Goal: Task Accomplishment & Management: Manage account settings

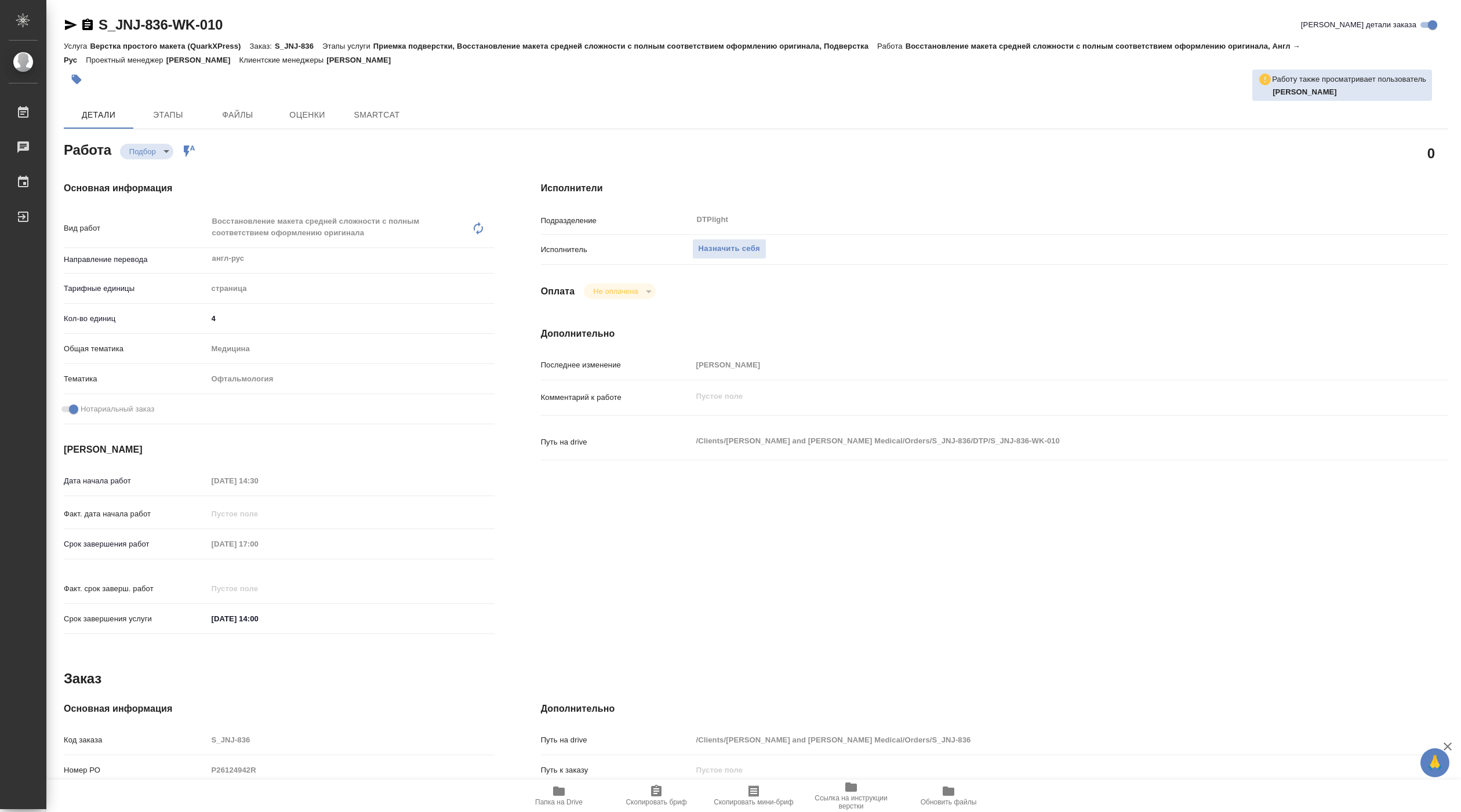
type textarea "x"
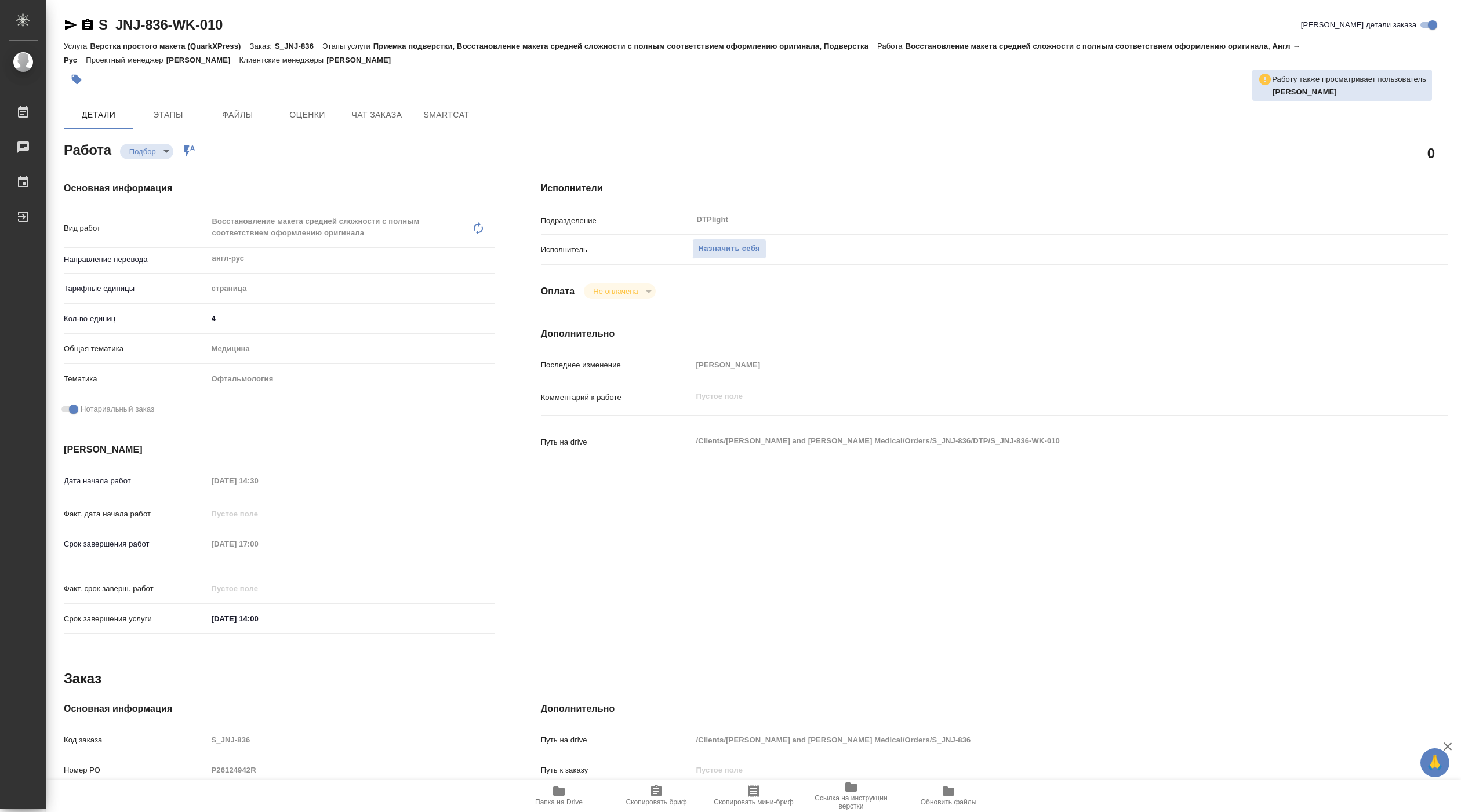
type textarea "x"
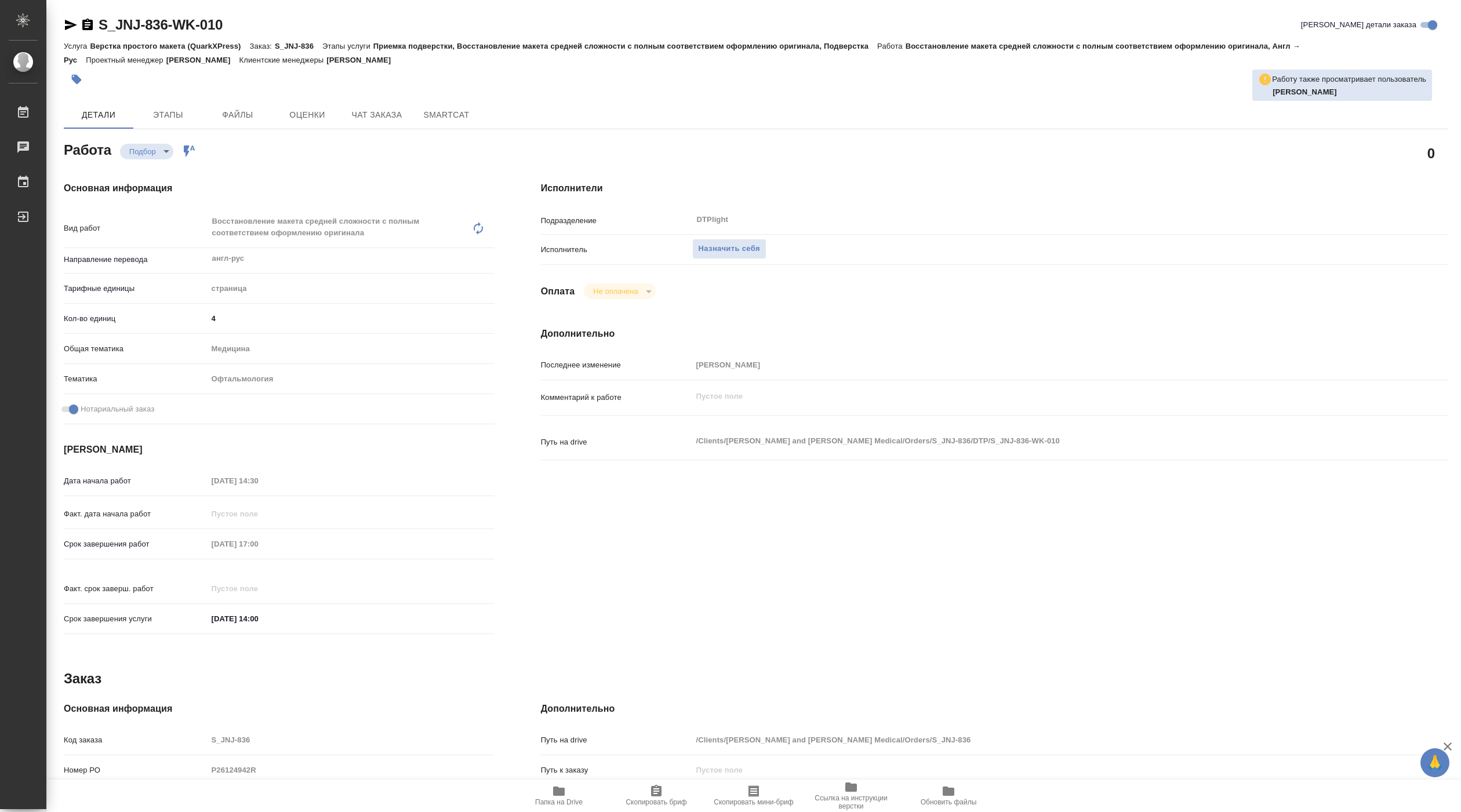
type textarea "x"
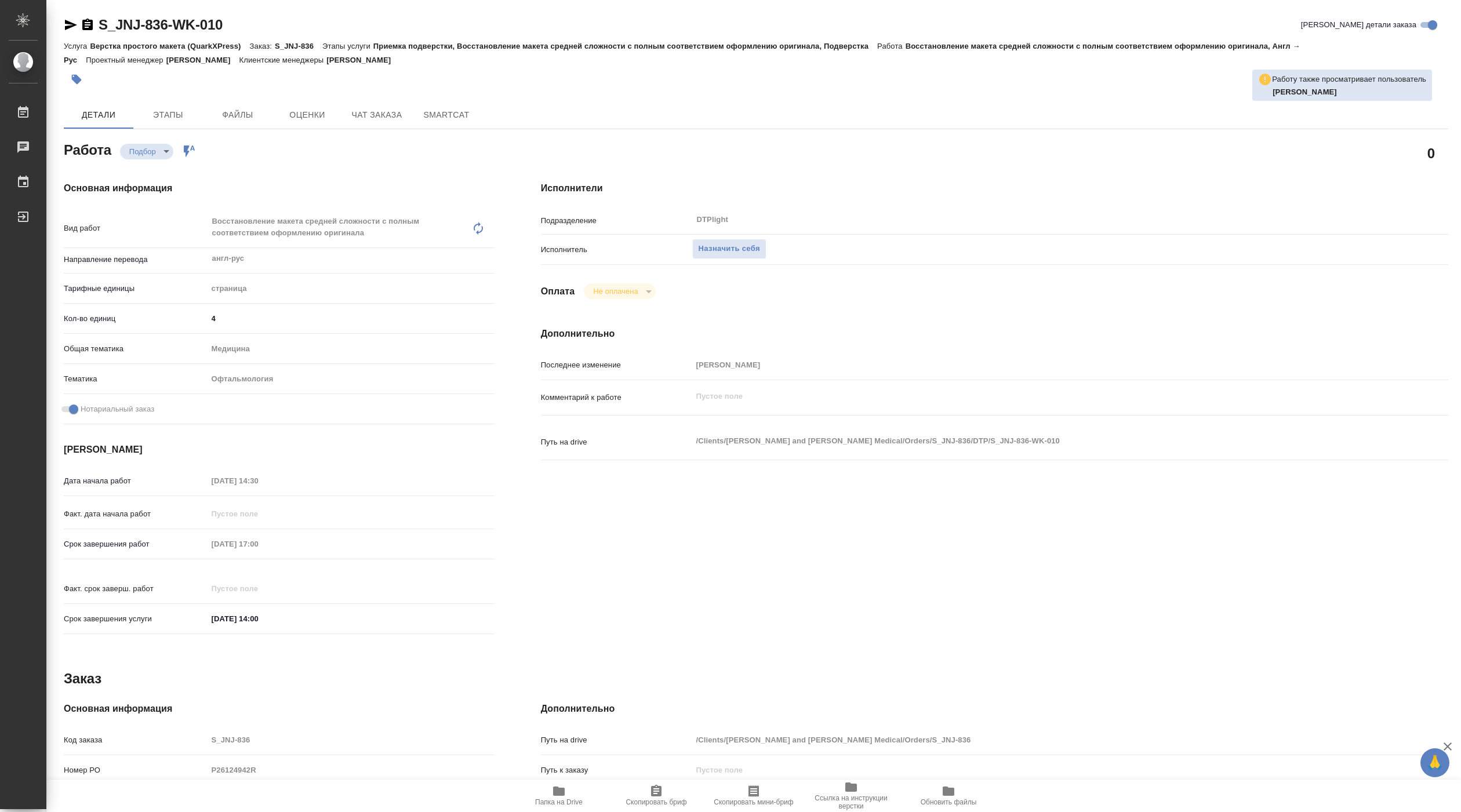
type textarea "x"
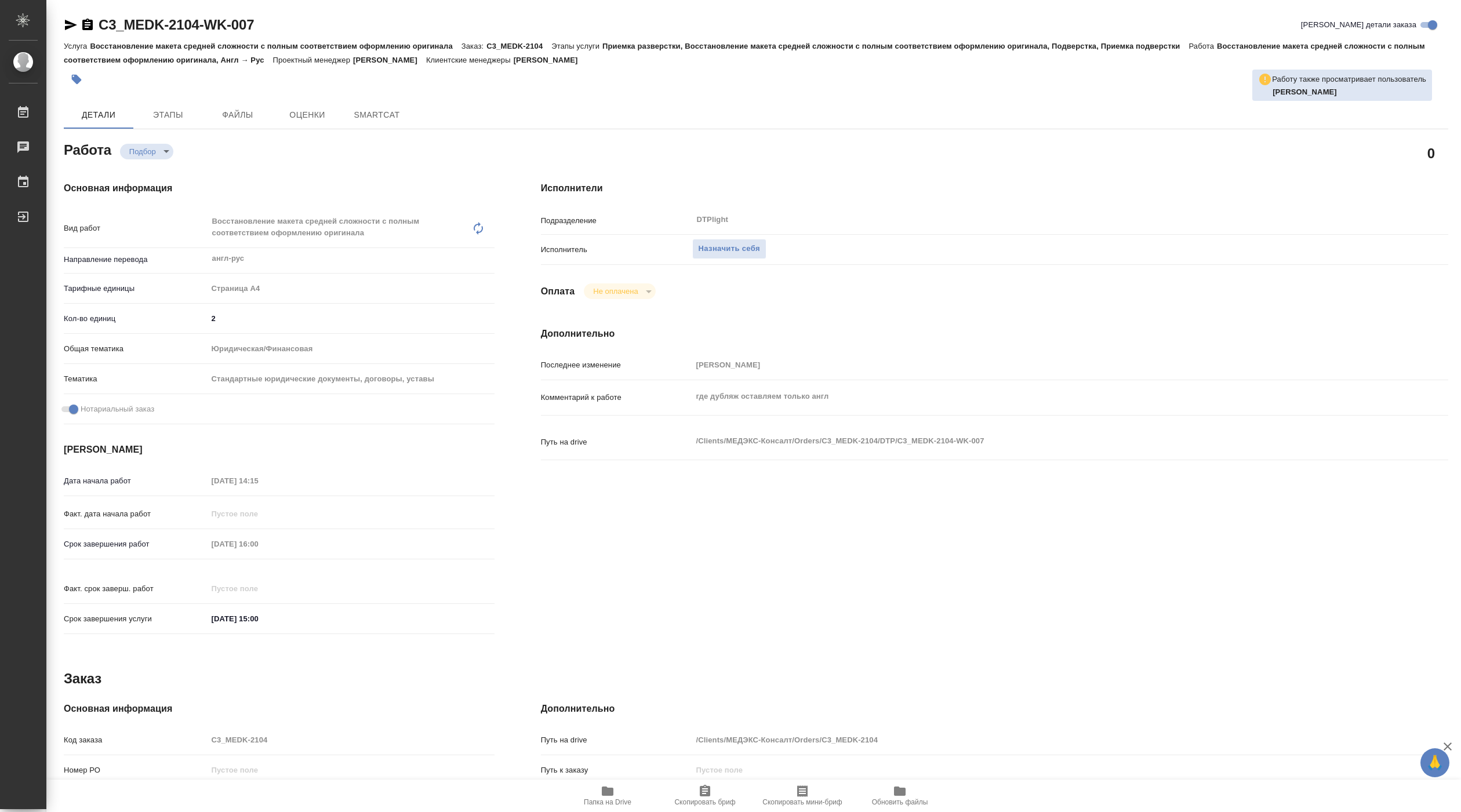
type textarea "x"
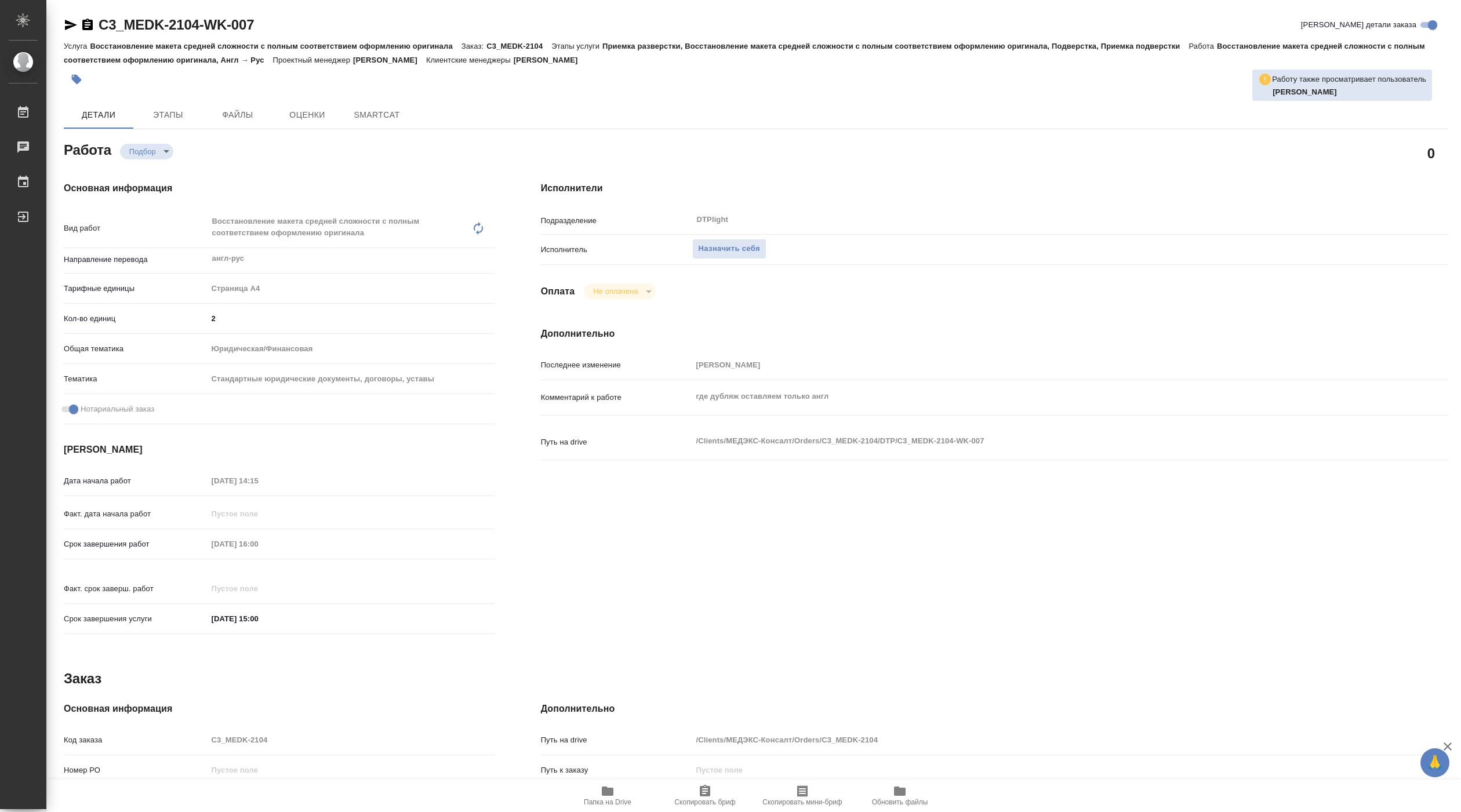
type textarea "x"
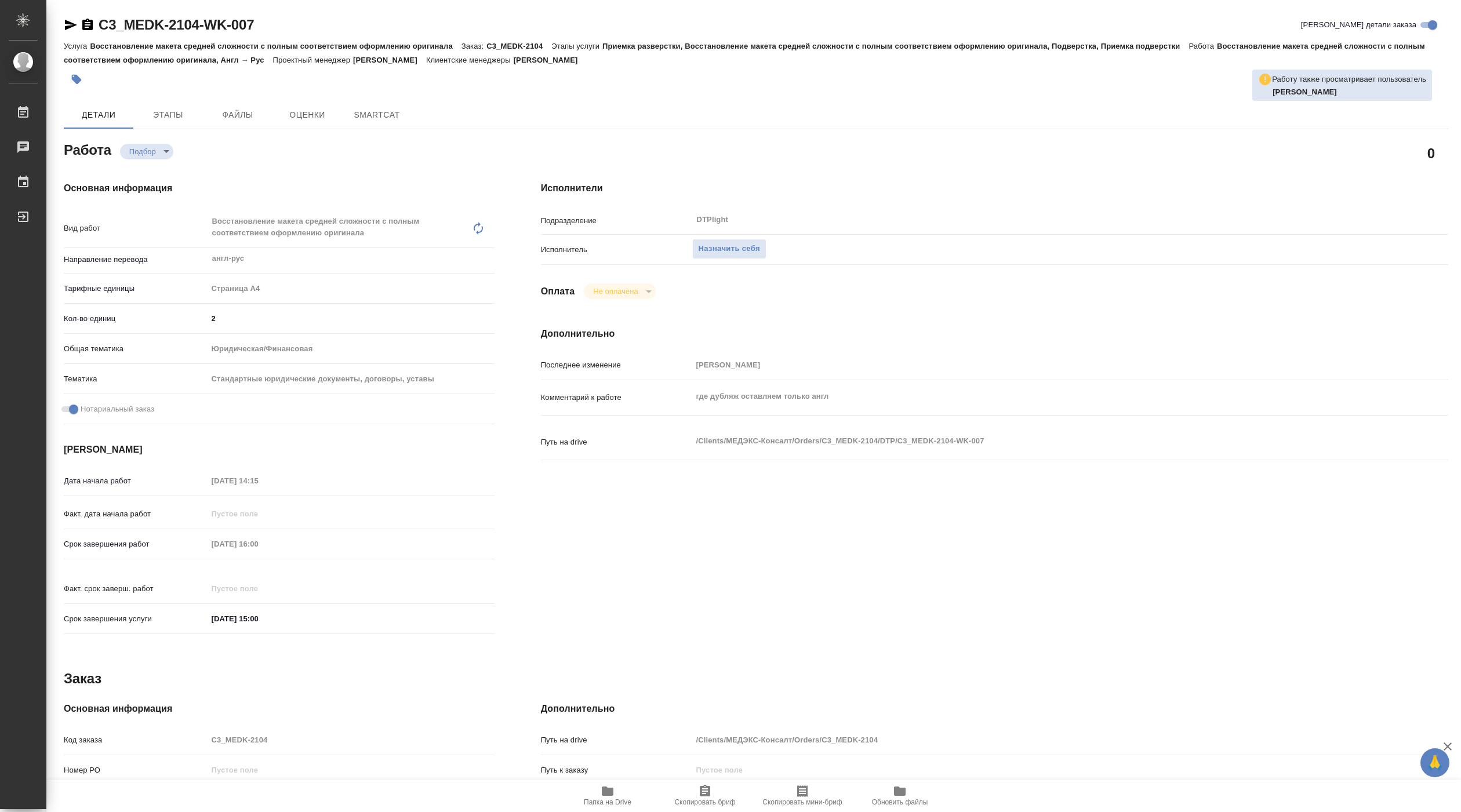
type textarea "x"
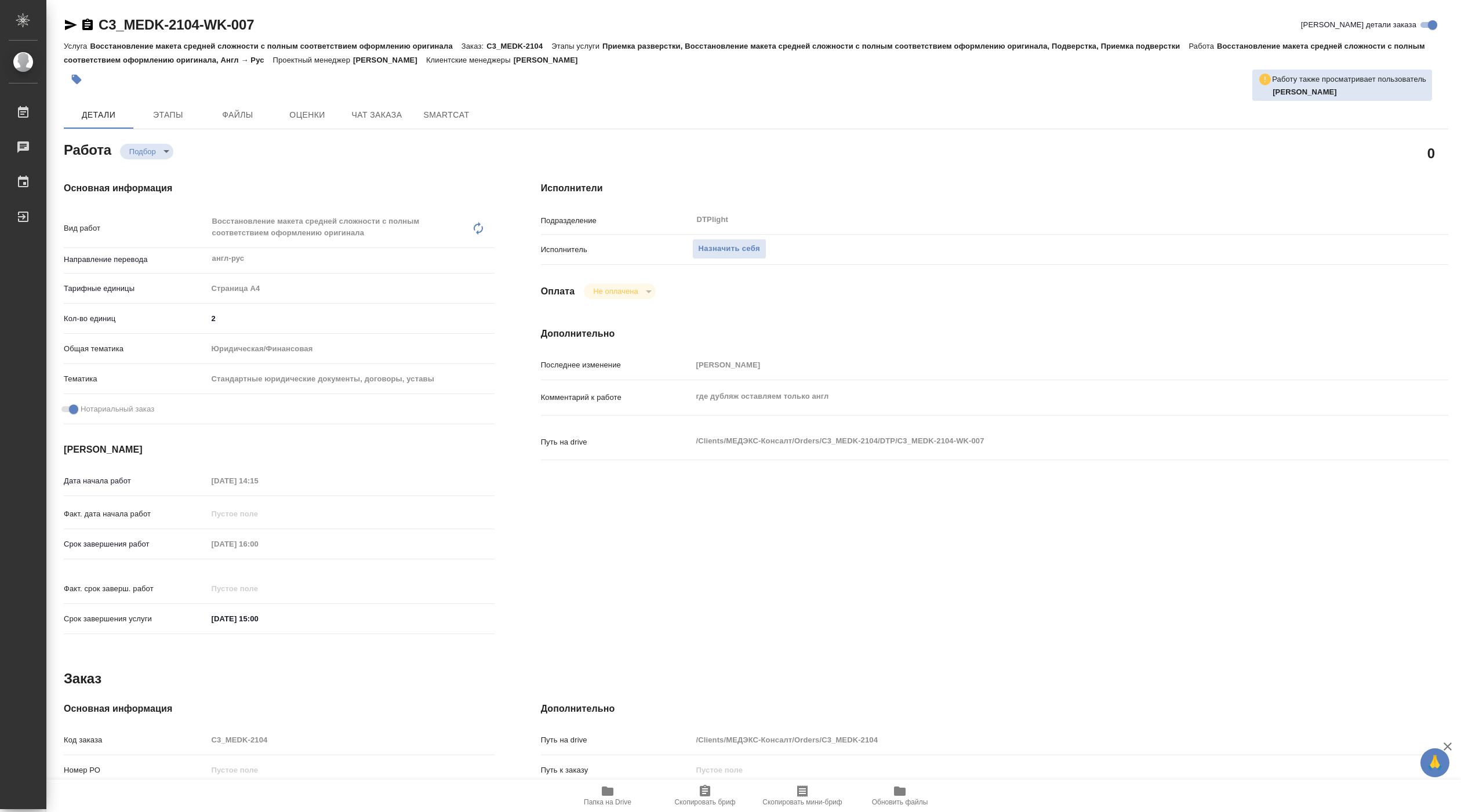
type textarea "x"
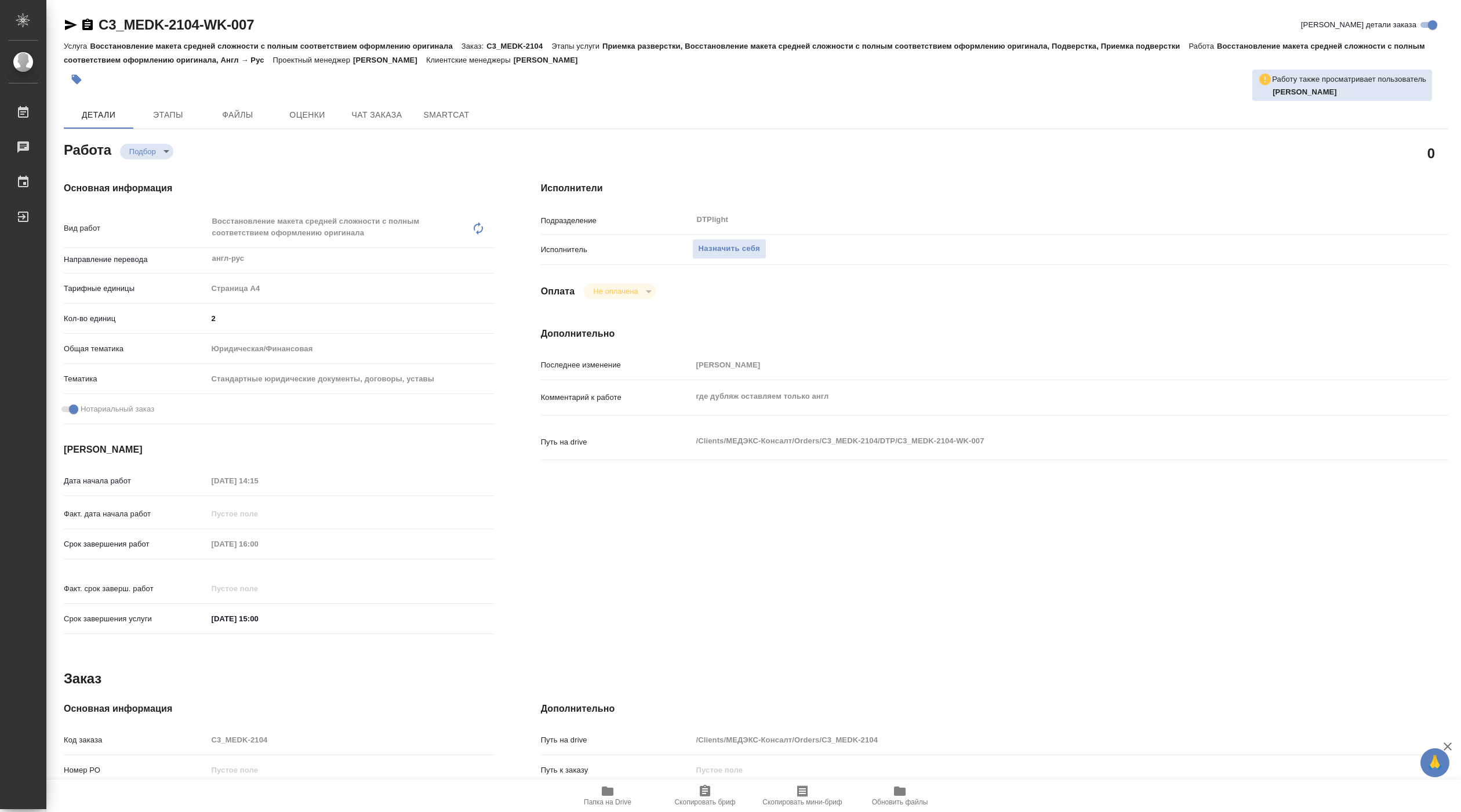
type textarea "x"
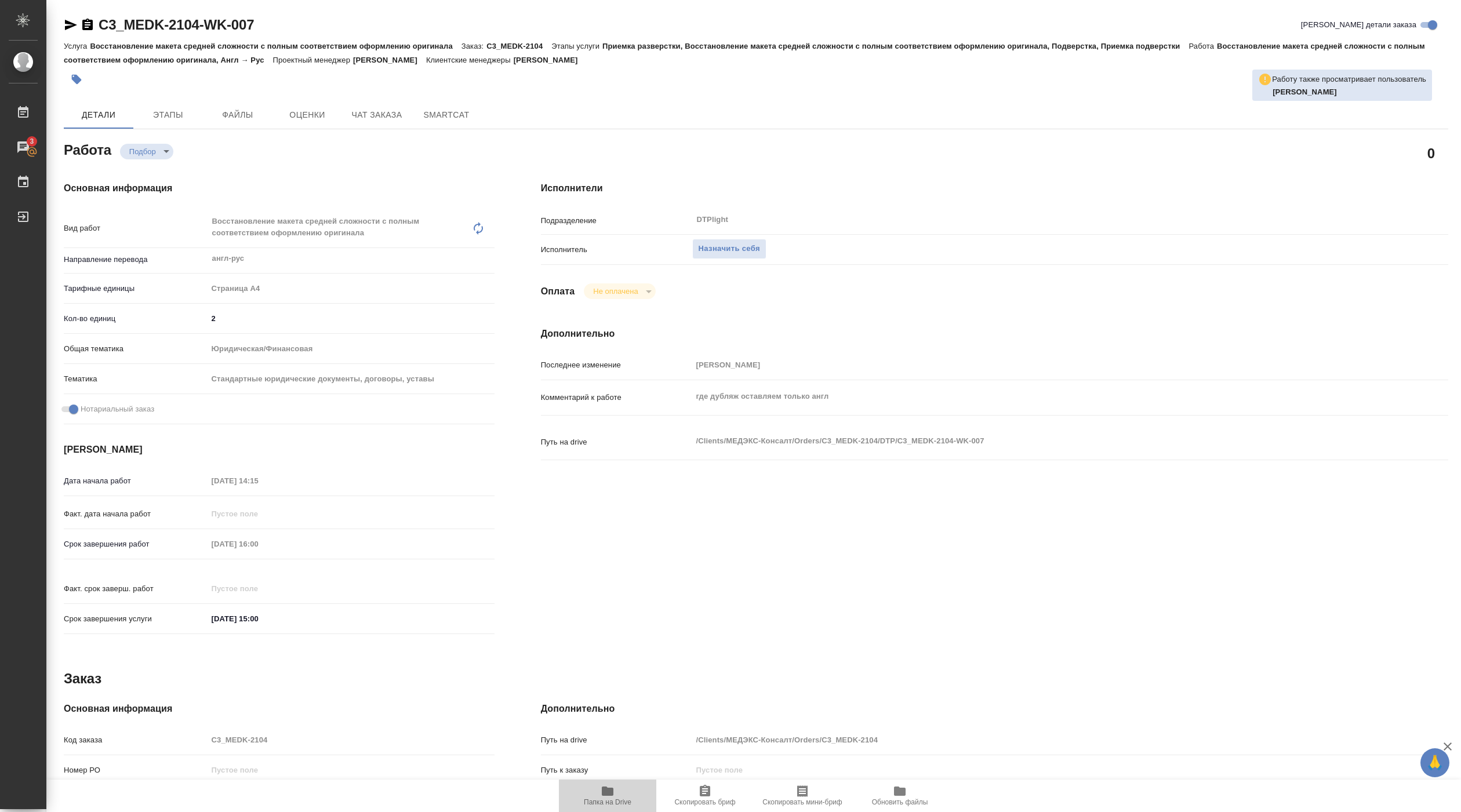
click at [622, 794] on span "Папка на Drive" at bounding box center [607, 795] width 83 height 22
click at [715, 247] on span "Назначить себя" at bounding box center [729, 249] width 62 height 14
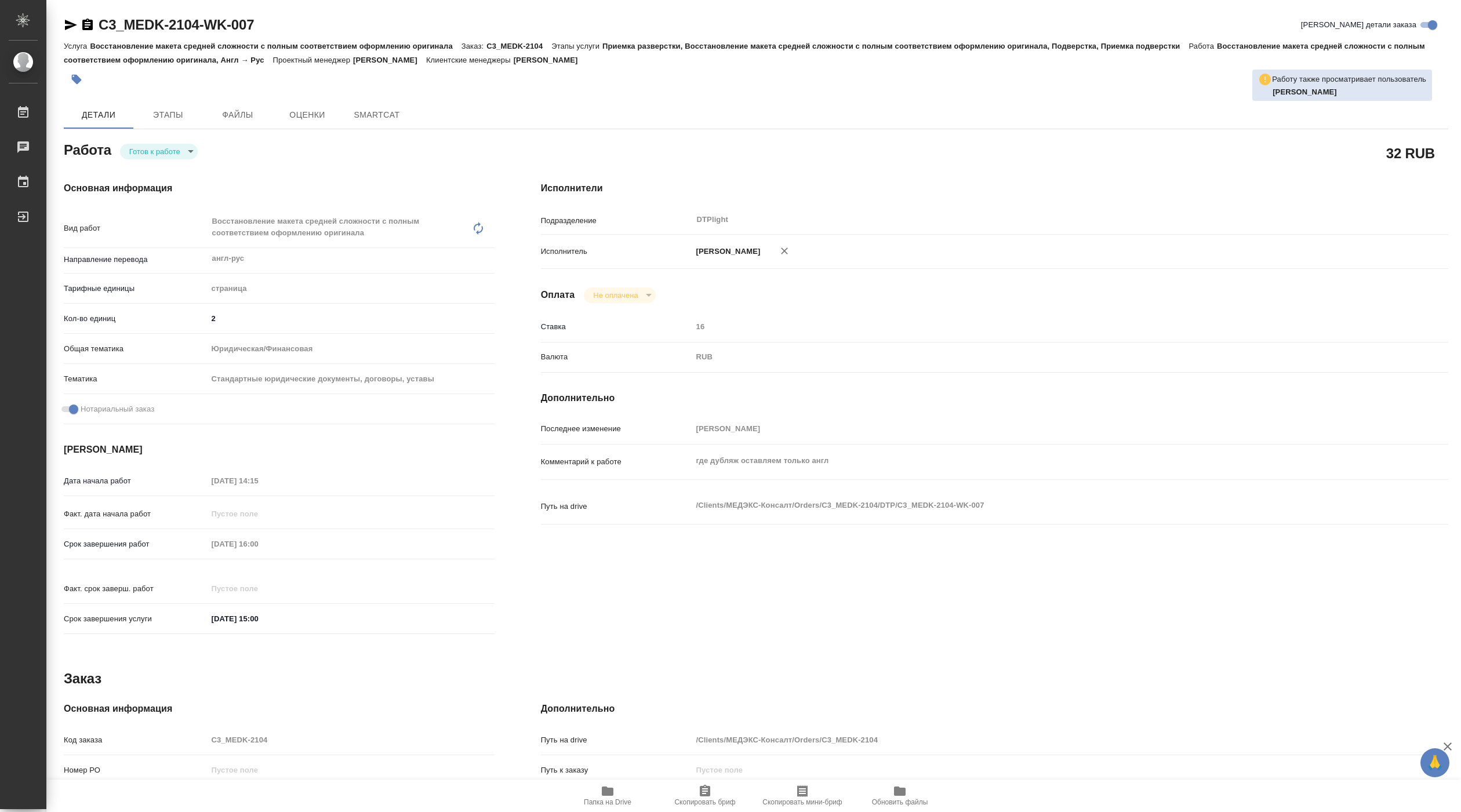
click at [165, 153] on body "🙏 .cls-1 fill:#fff; AWATERA [PERSON_NAME] Чаты График Выйти C3_MEDK-2104-WK-007…" at bounding box center [730, 406] width 1461 height 812
click at [164, 152] on button "В работе" at bounding box center [148, 152] width 38 height 13
type textarea "x"
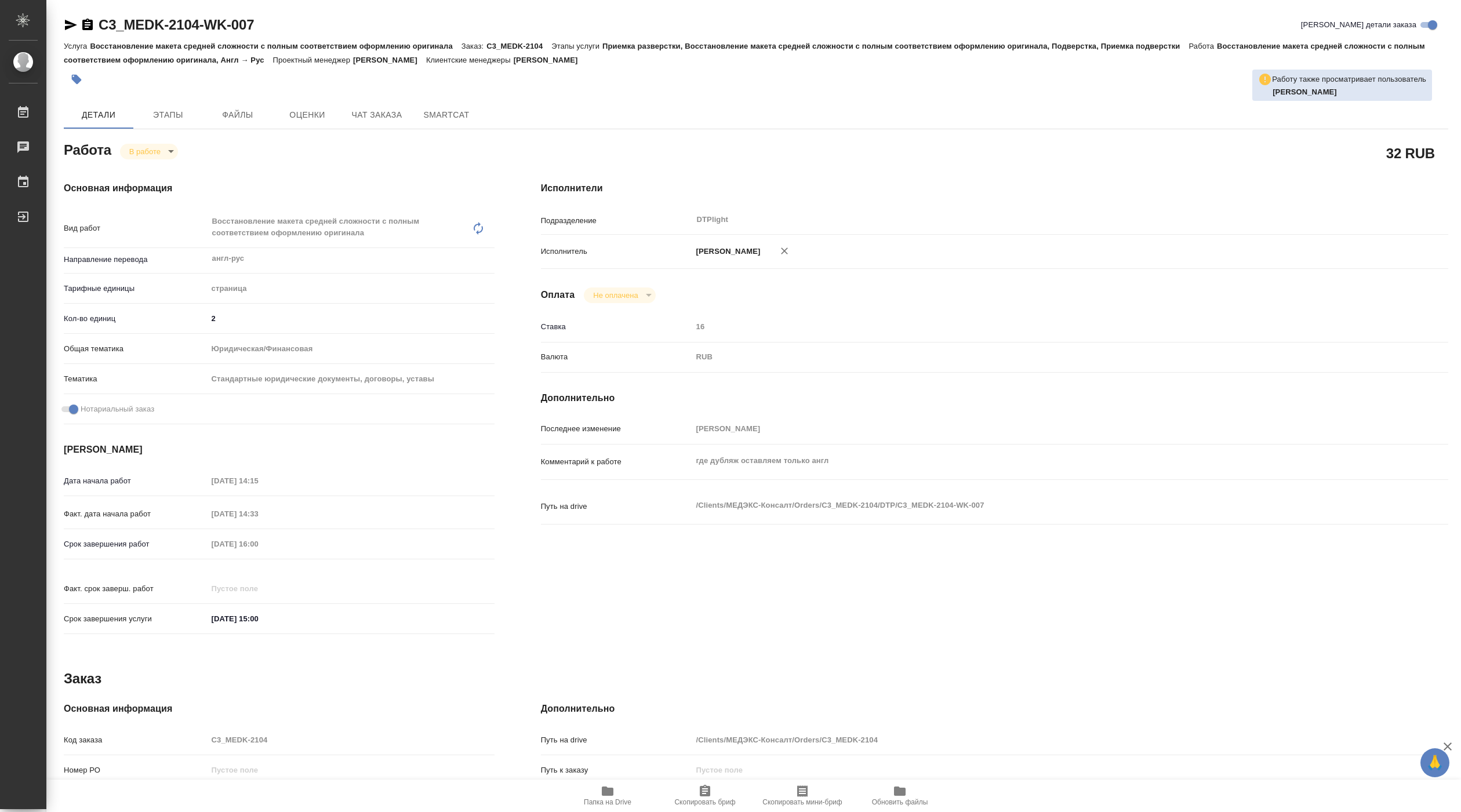
type textarea "x"
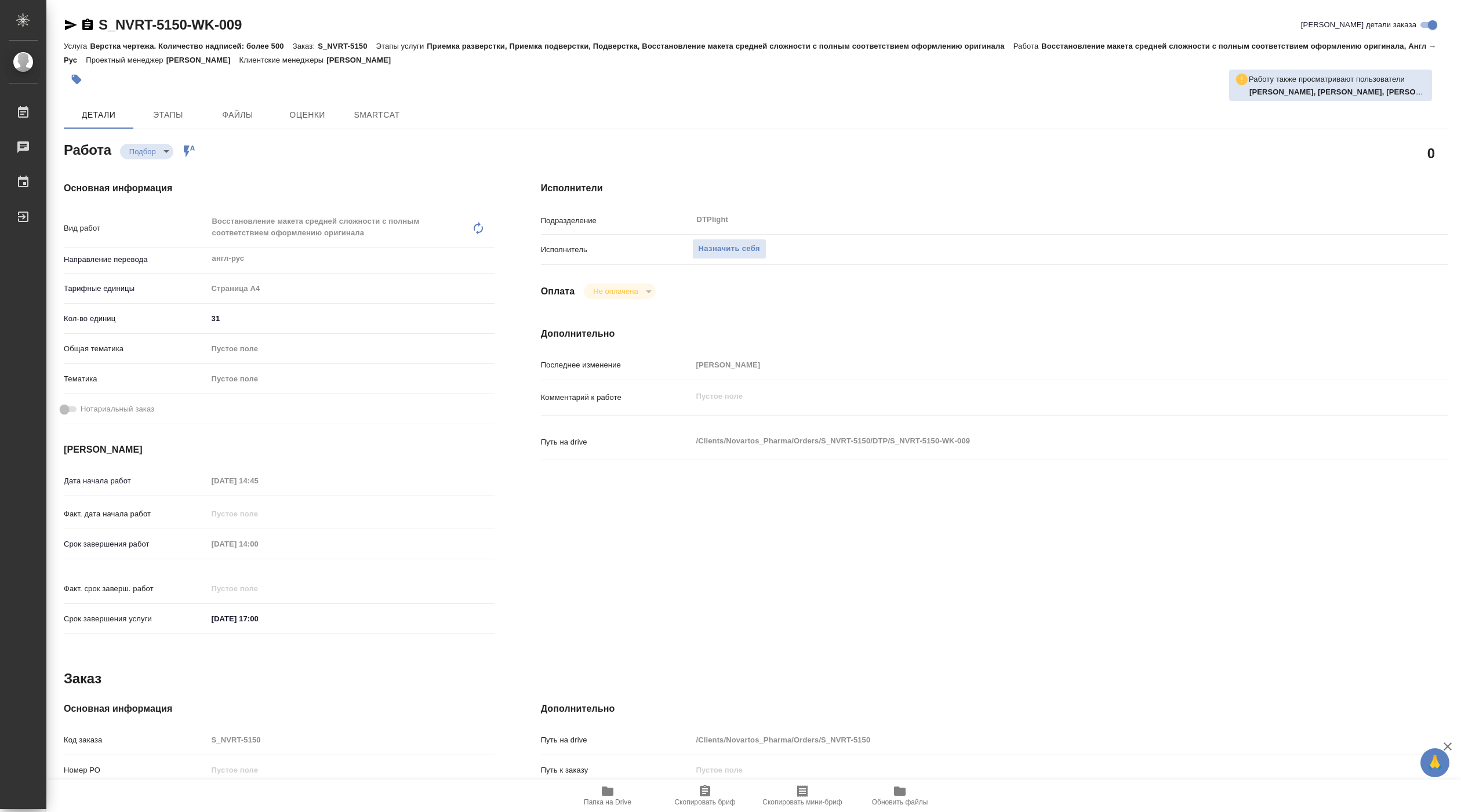
type textarea "x"
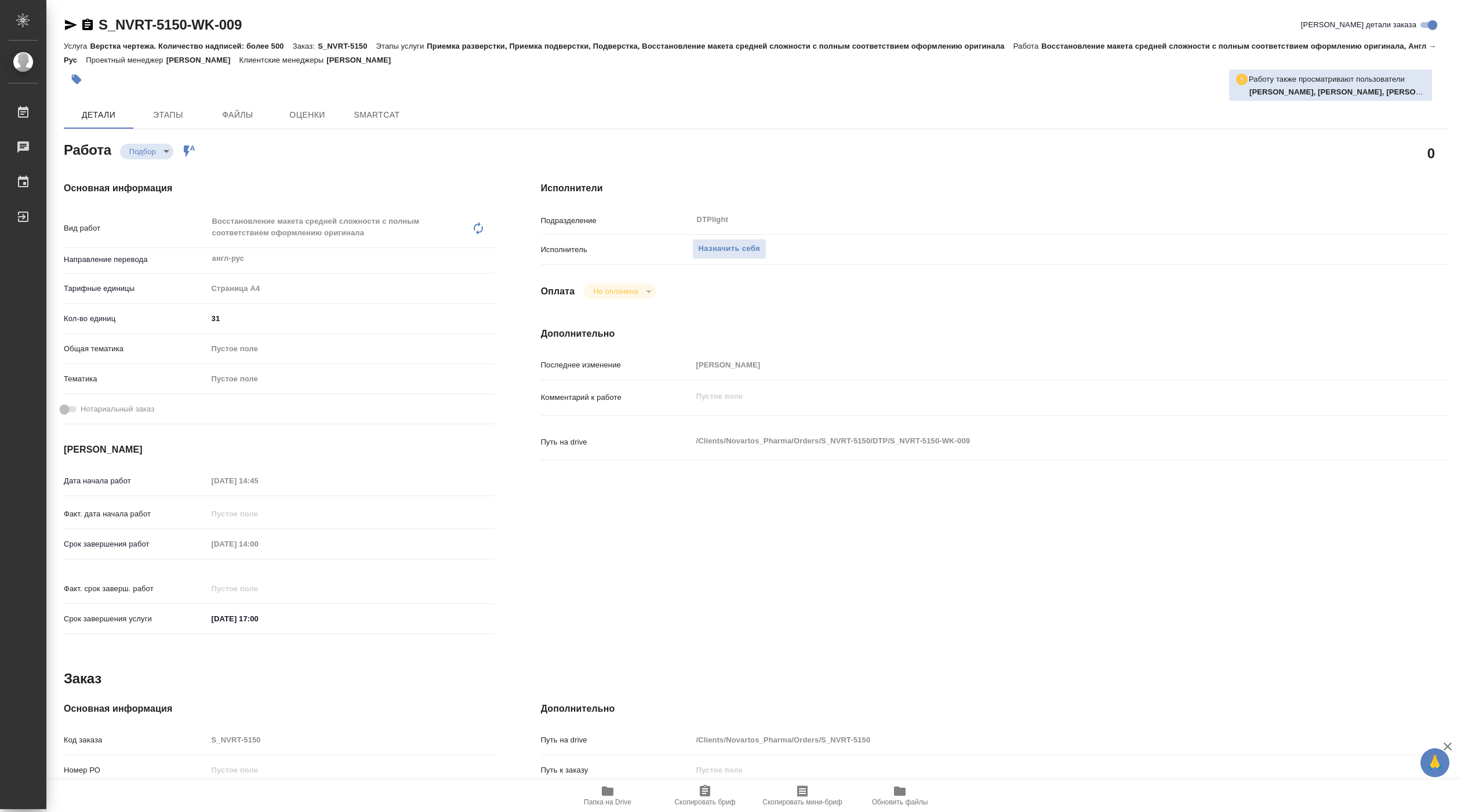
type textarea "x"
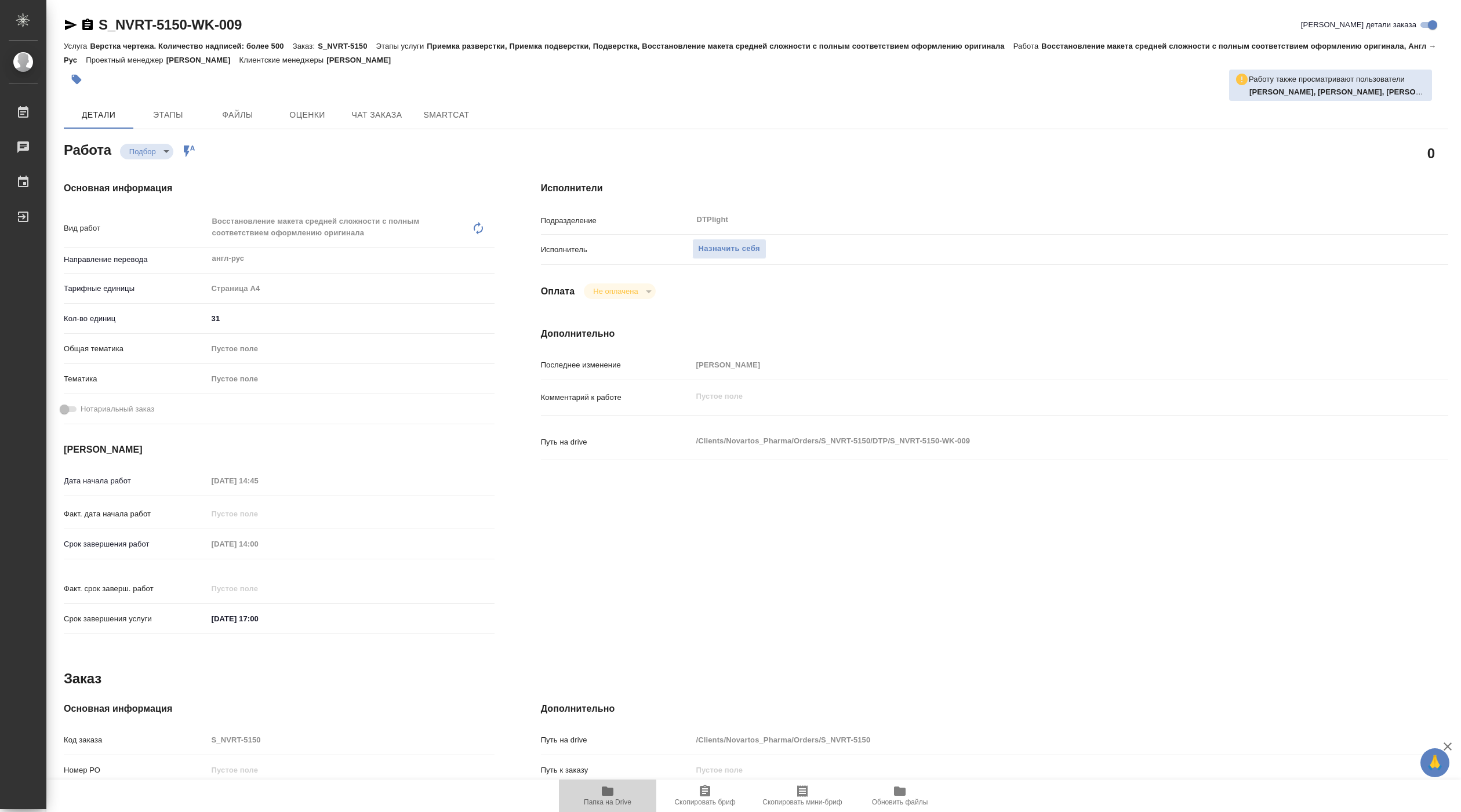
click at [604, 790] on icon "button" at bounding box center [607, 791] width 12 height 9
type textarea "x"
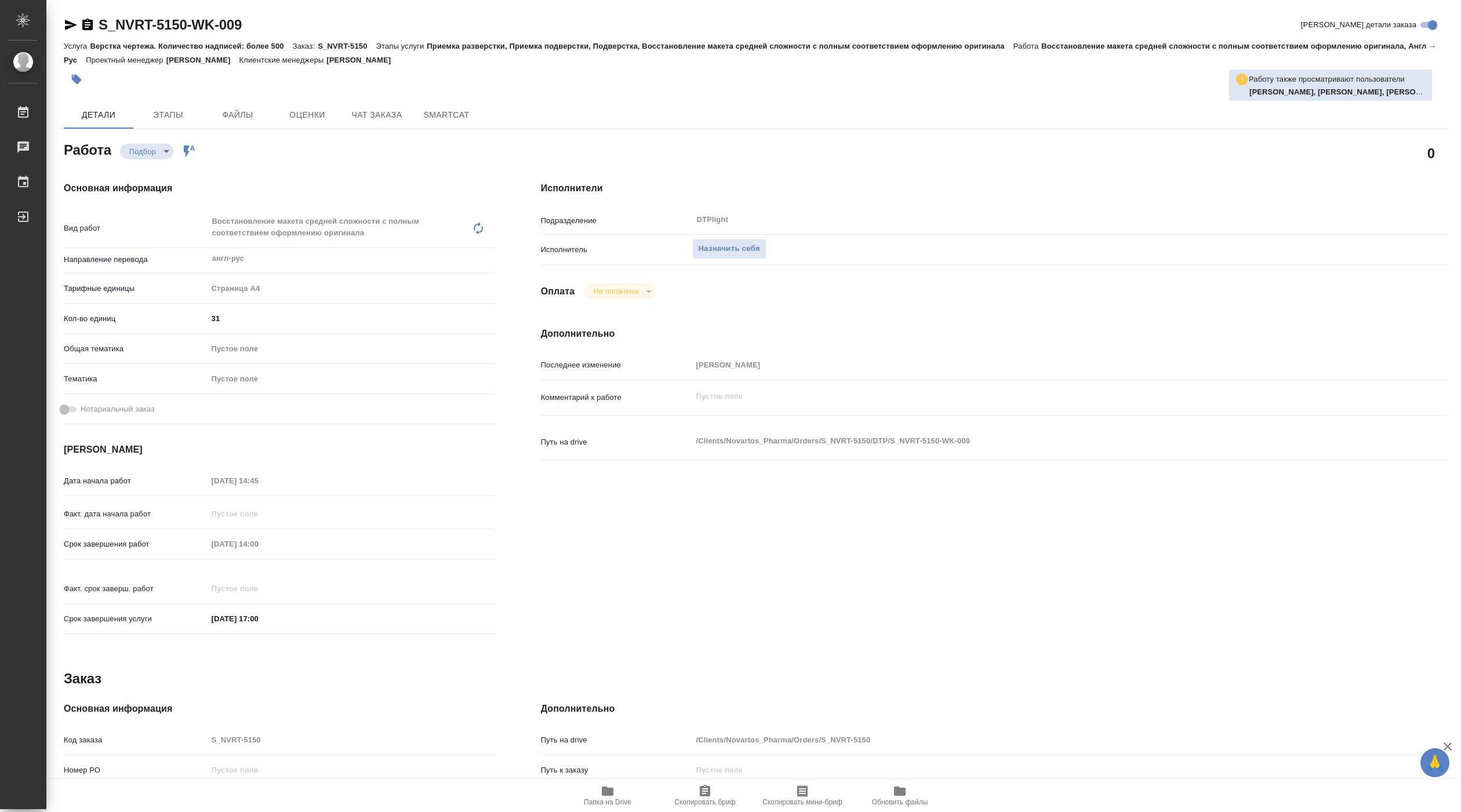
type textarea "x"
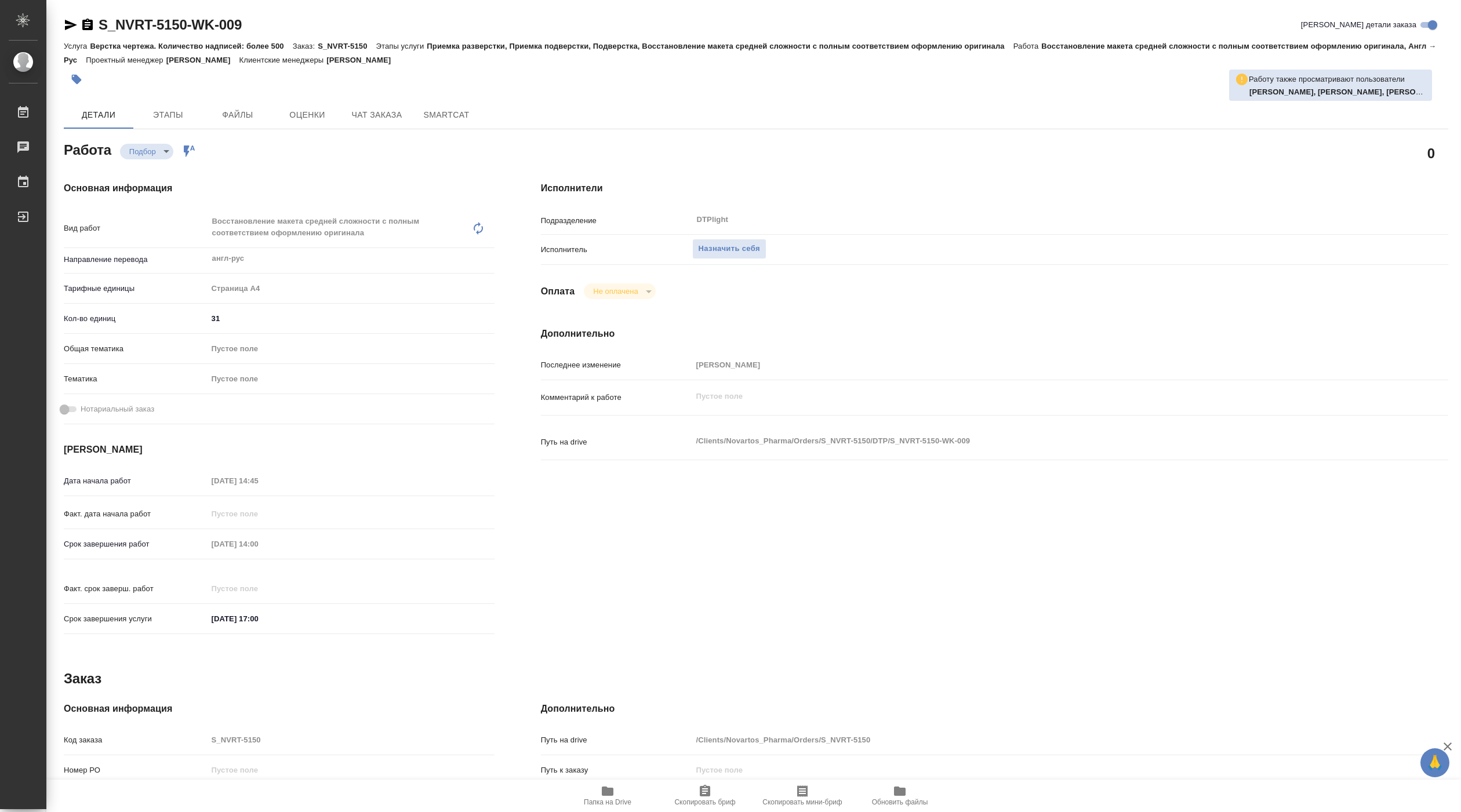
type textarea "x"
click at [711, 250] on span "Назначить себя" at bounding box center [729, 249] width 62 height 14
type textarea "x"
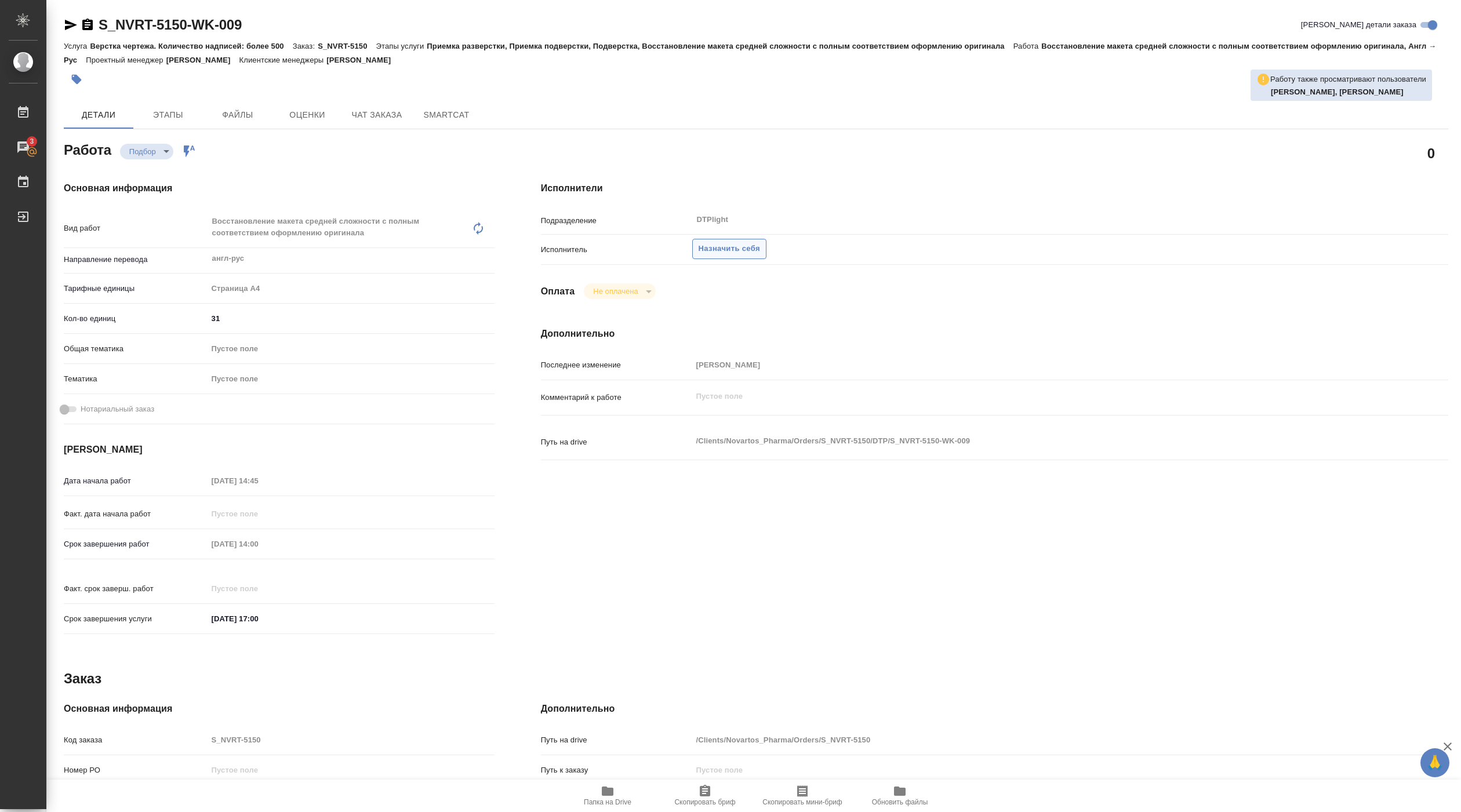
type textarea "x"
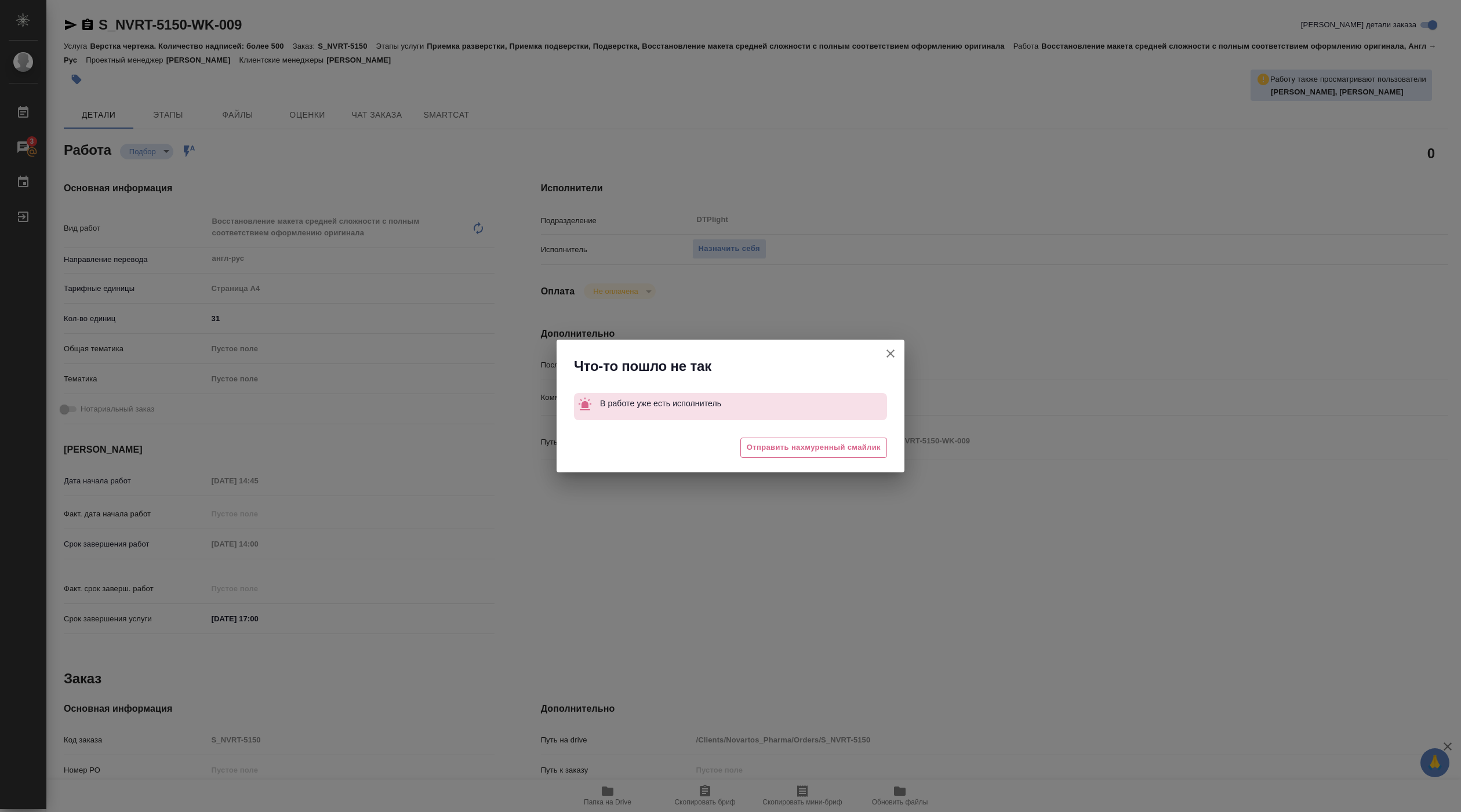
click at [889, 355] on icon "button" at bounding box center [890, 353] width 8 height 8
type textarea "x"
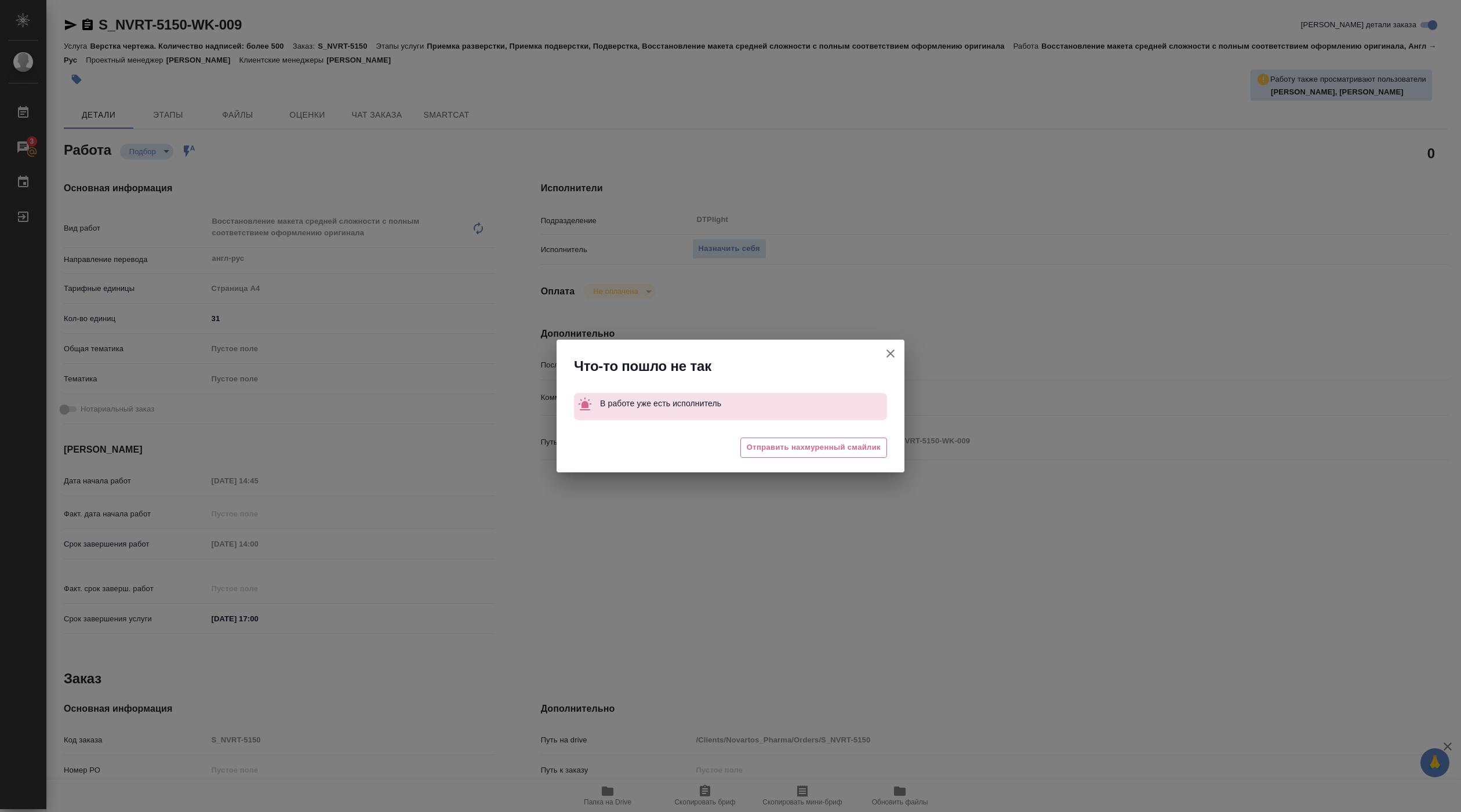
type textarea "x"
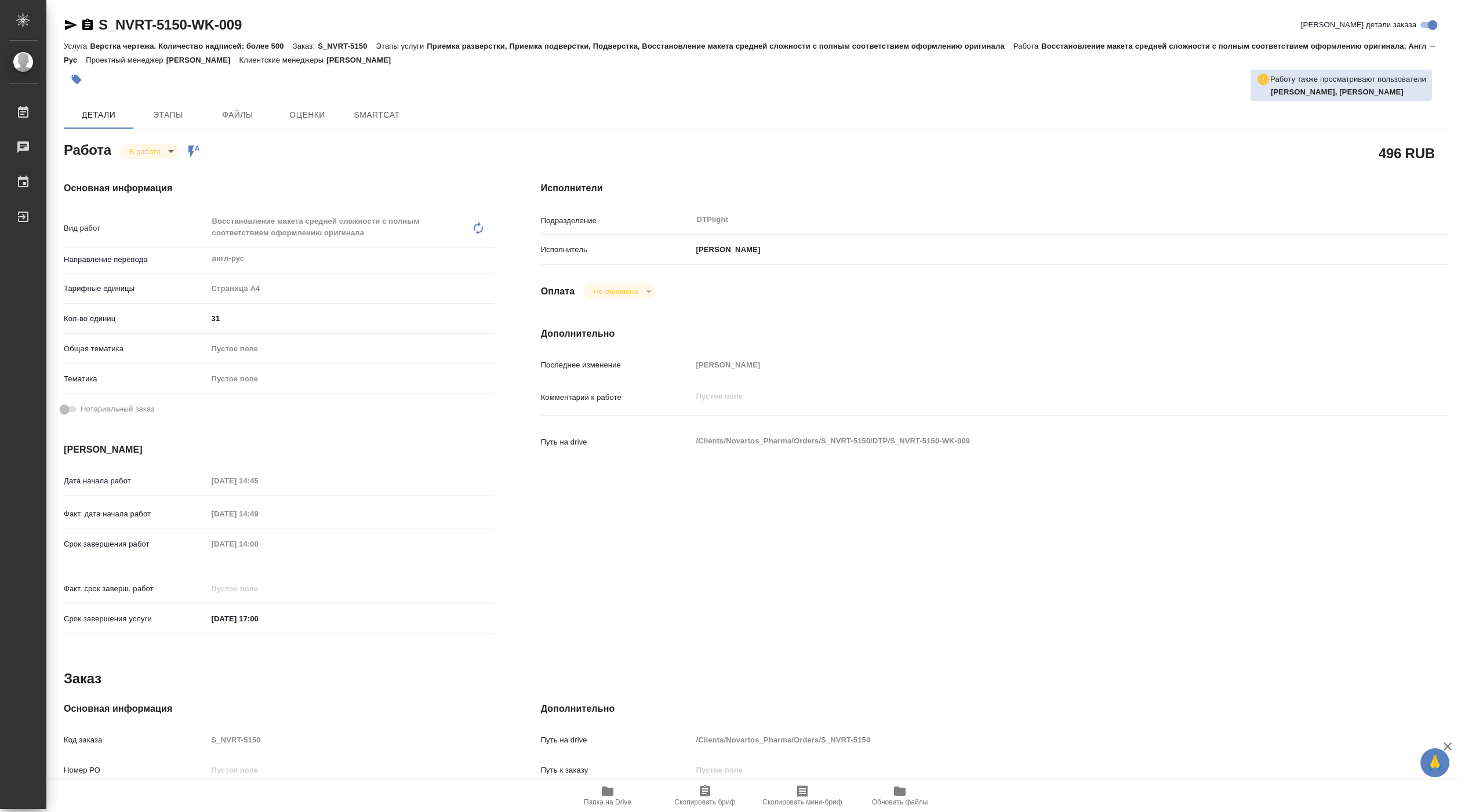
type textarea "x"
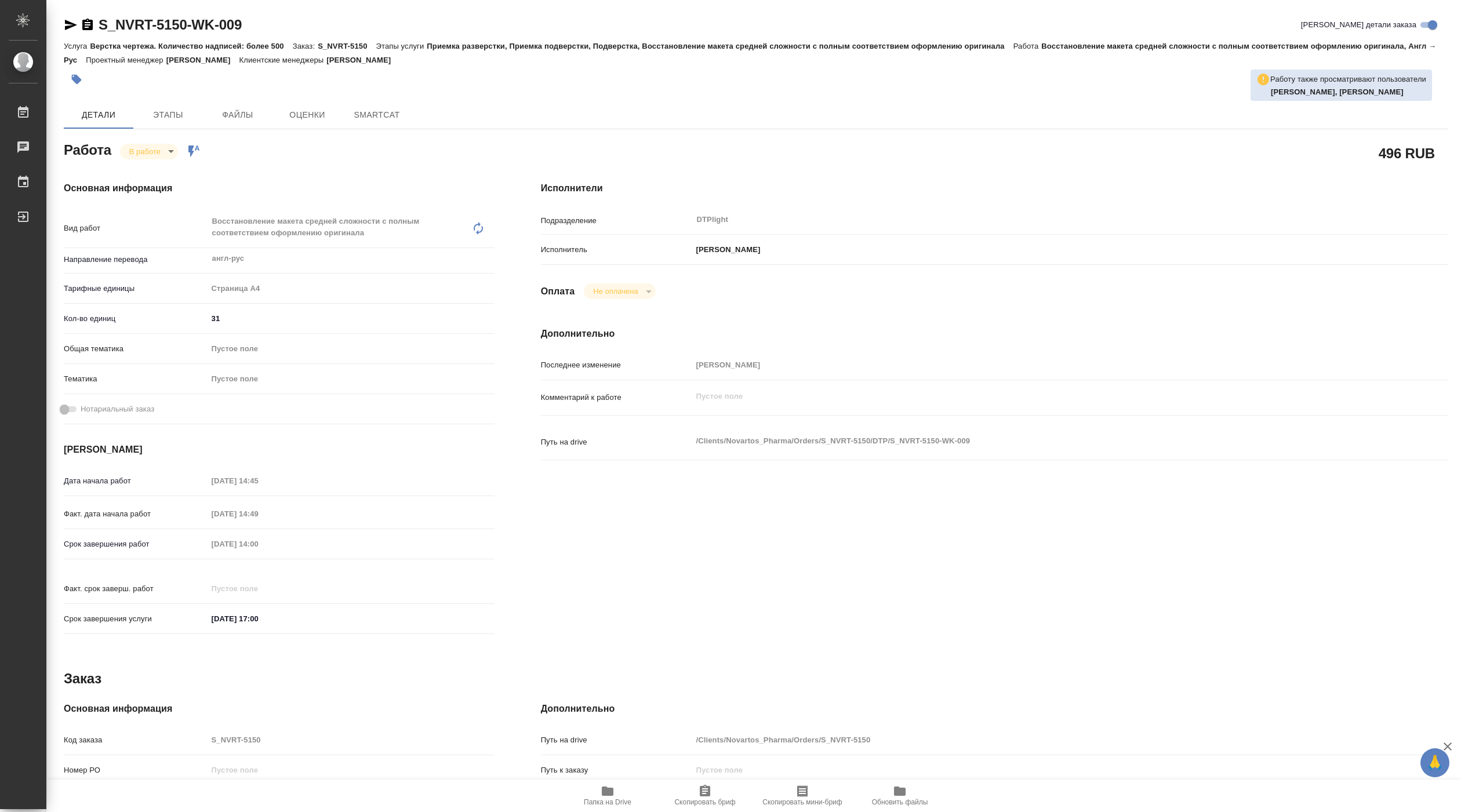
type textarea "x"
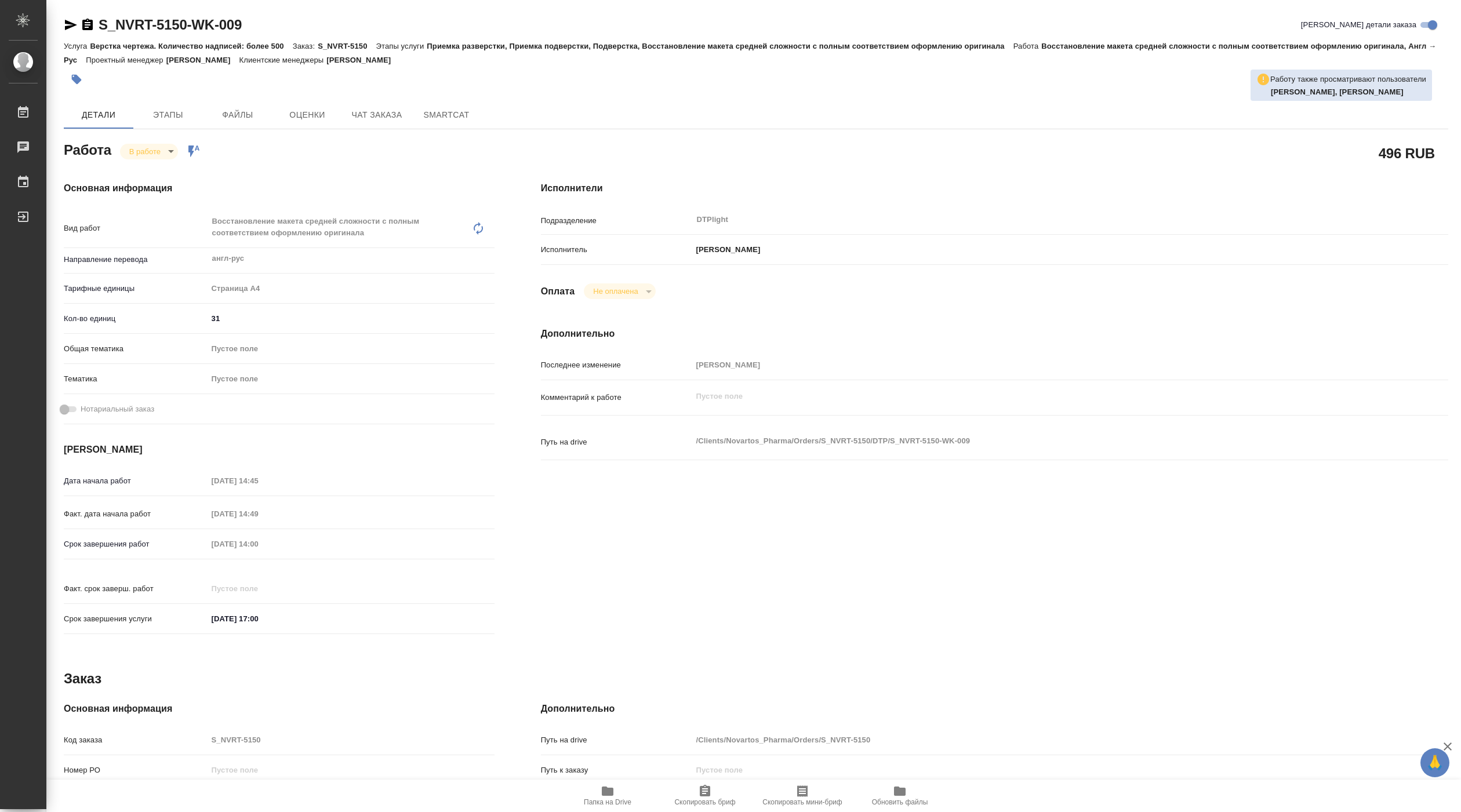
type textarea "x"
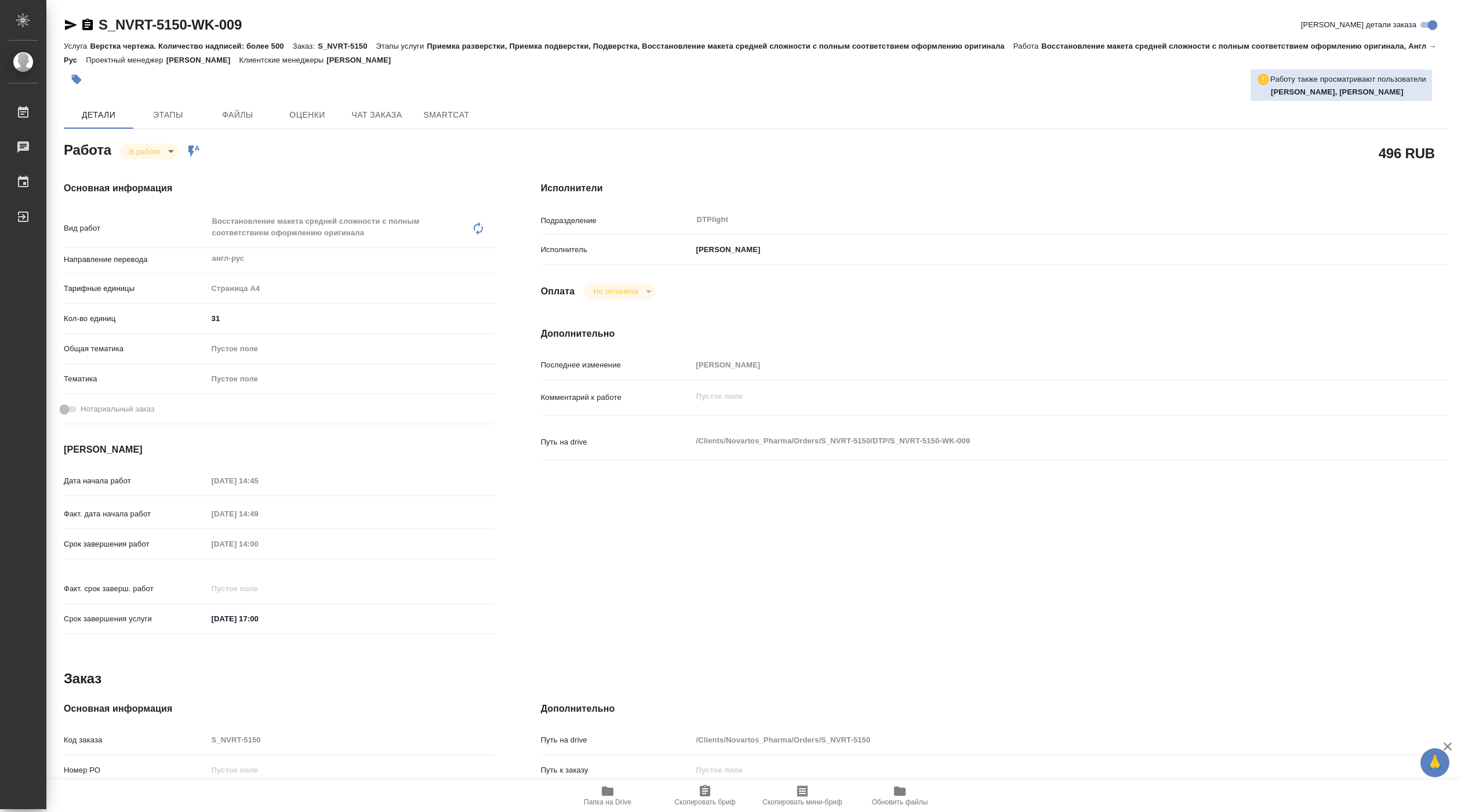
type textarea "x"
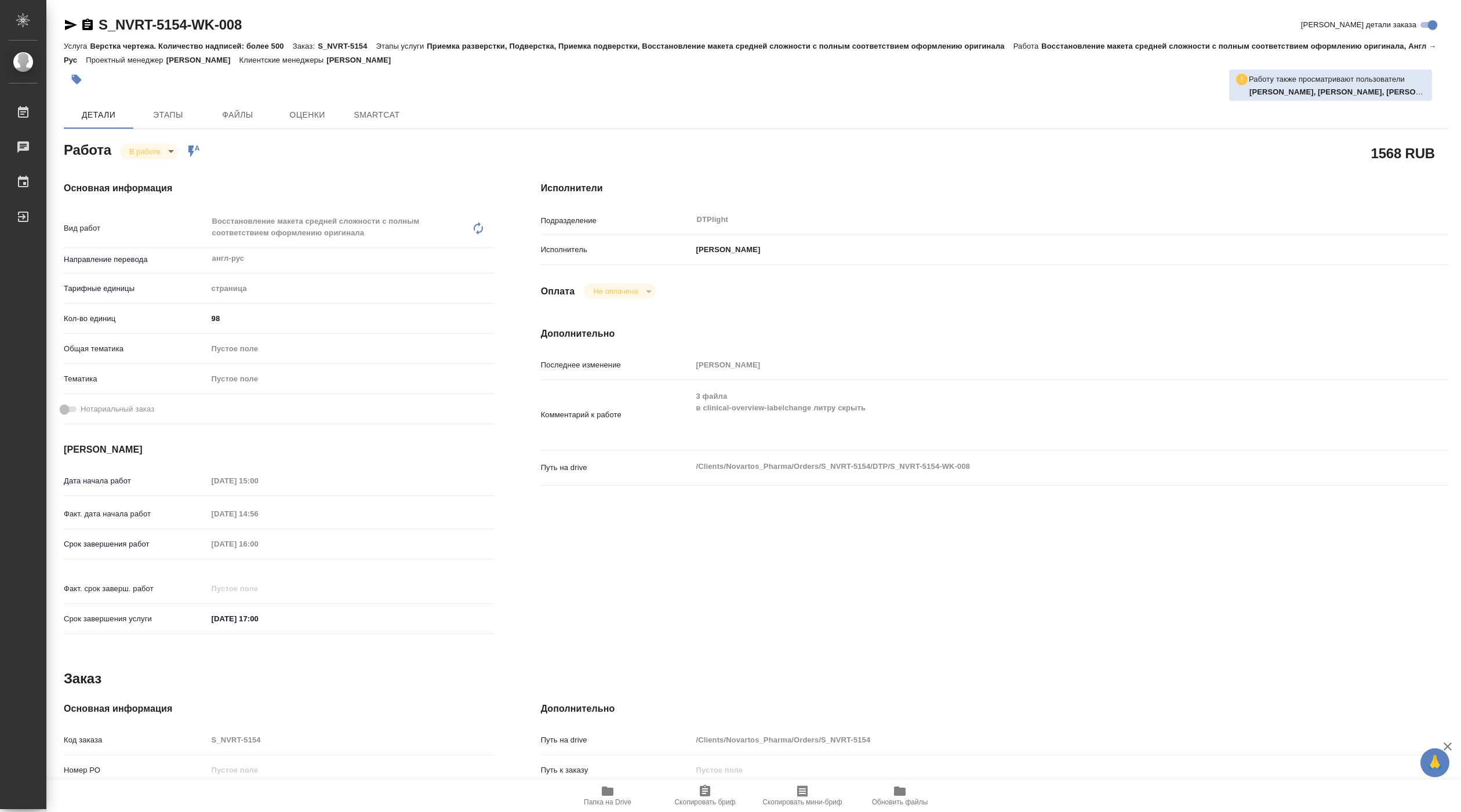
type textarea "x"
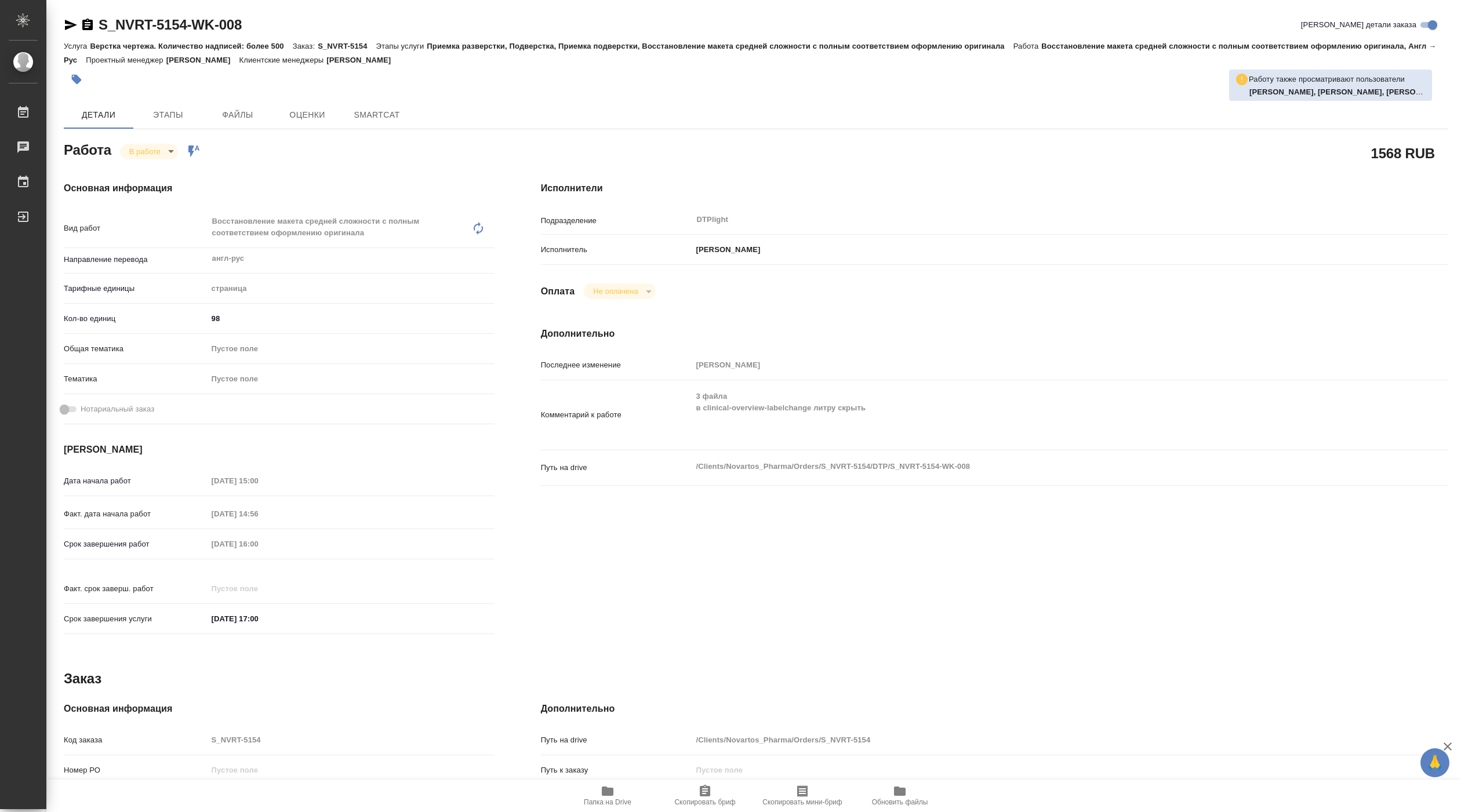
type textarea "x"
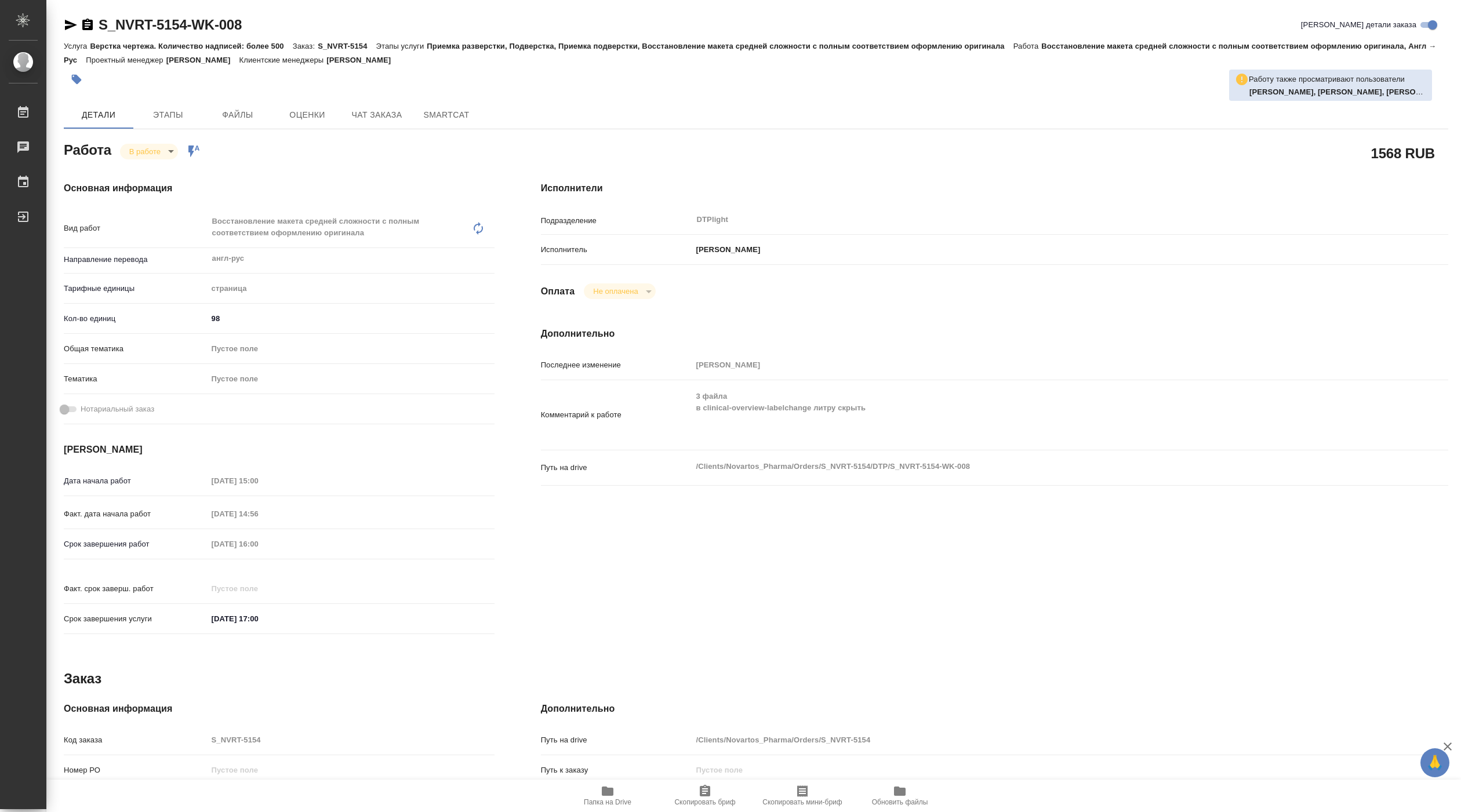
type textarea "x"
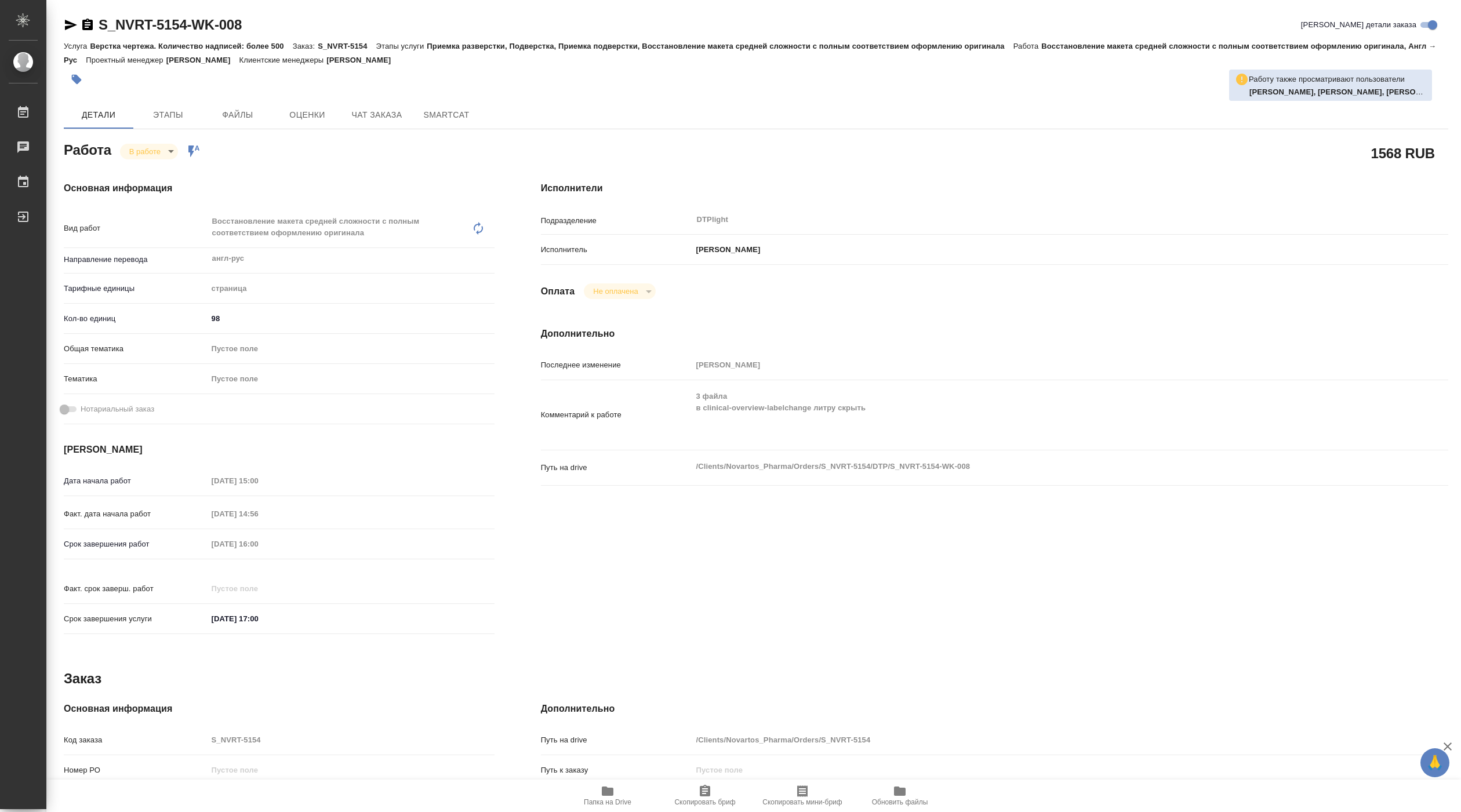
type textarea "x"
